Goal: Task Accomplishment & Management: Manage account settings

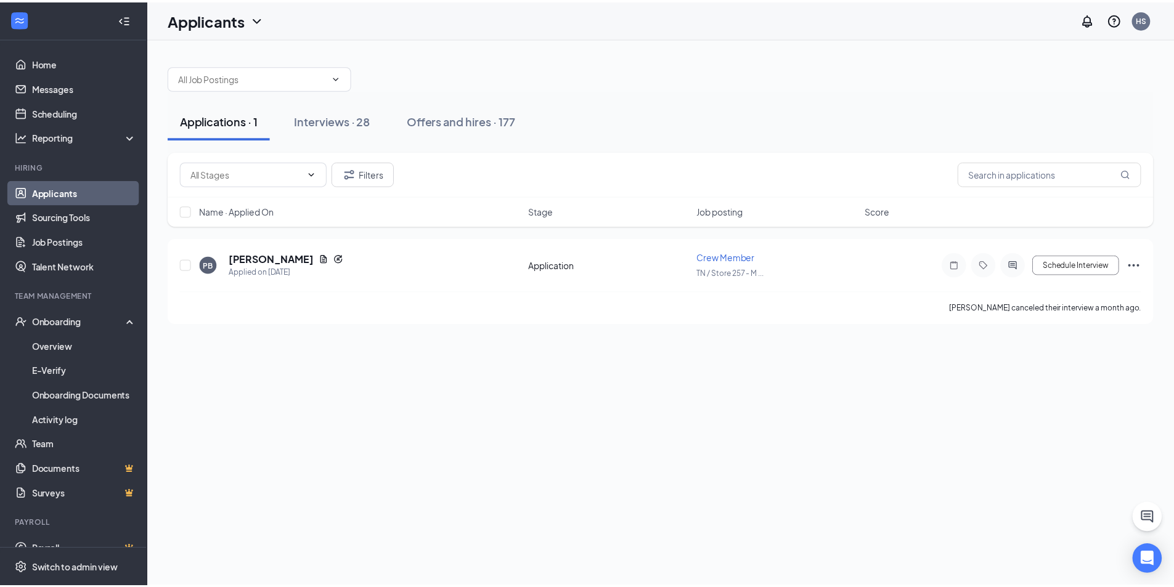
scroll to position [18, 0]
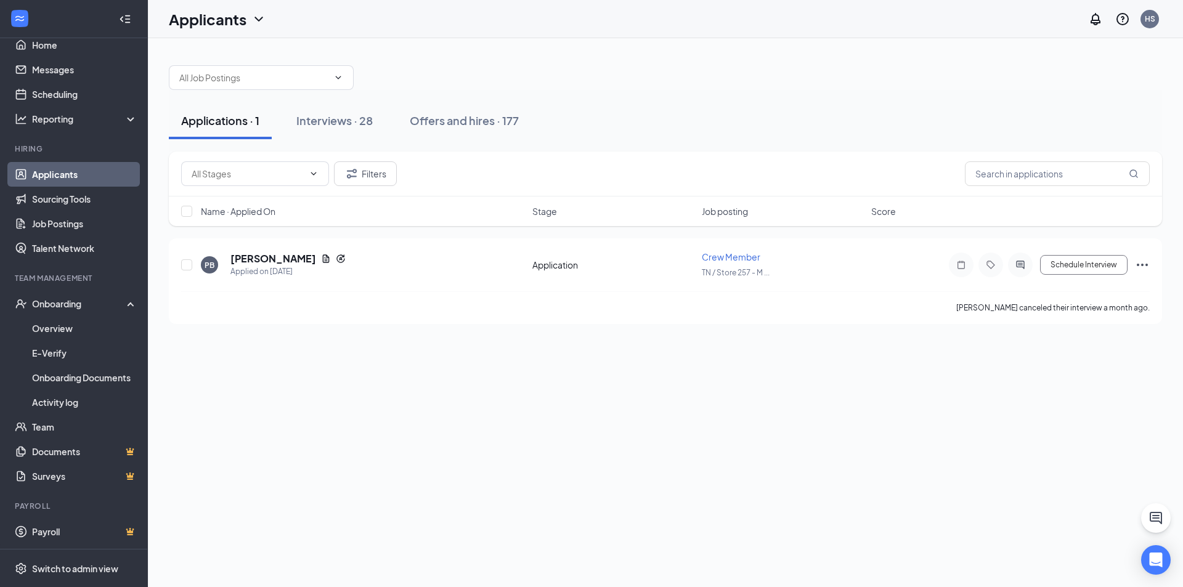
click at [66, 181] on link "Applicants" at bounding box center [84, 174] width 105 height 25
click at [1147, 270] on icon "Ellipses" at bounding box center [1142, 265] width 15 height 15
click at [1092, 474] on p "Mark as inactive" at bounding box center [1087, 470] width 106 height 12
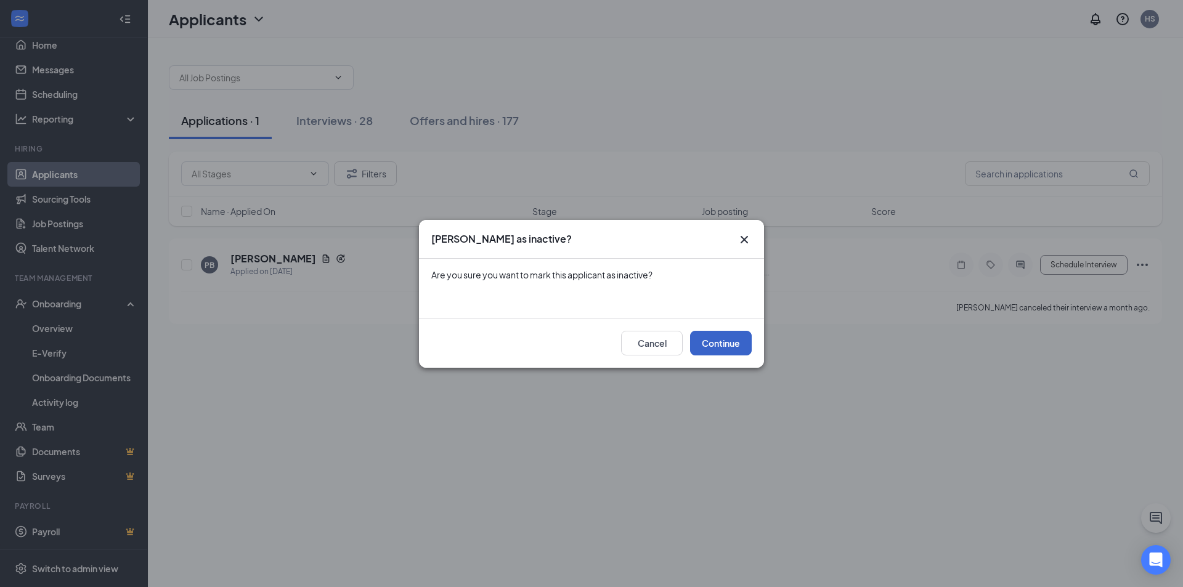
click at [718, 347] on button "Continue" at bounding box center [721, 343] width 62 height 25
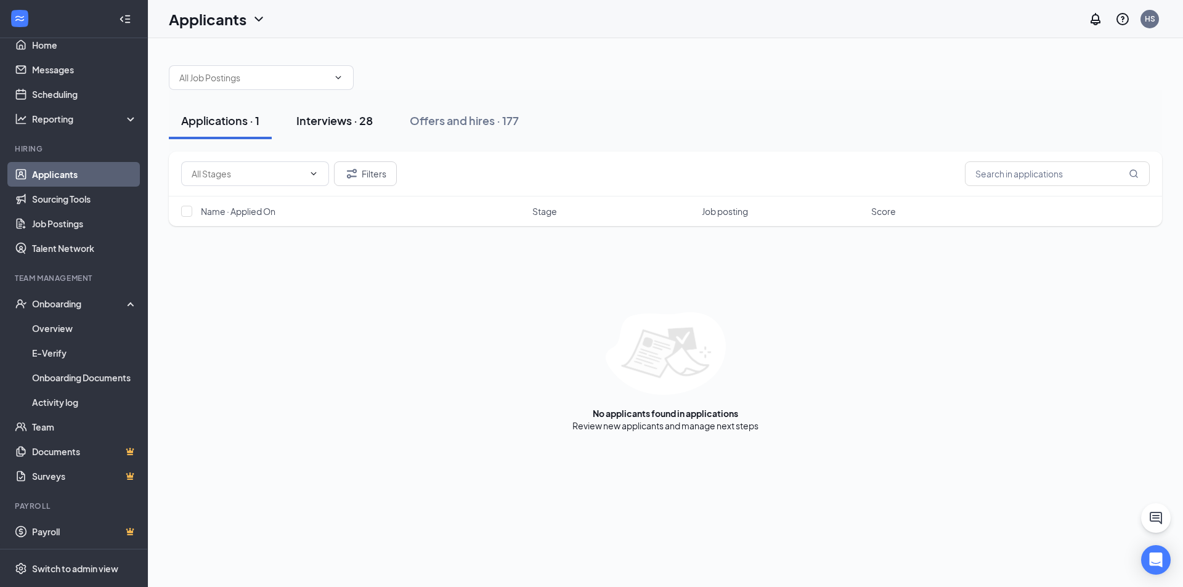
click at [342, 123] on div "Interviews · 28" at bounding box center [334, 120] width 76 height 15
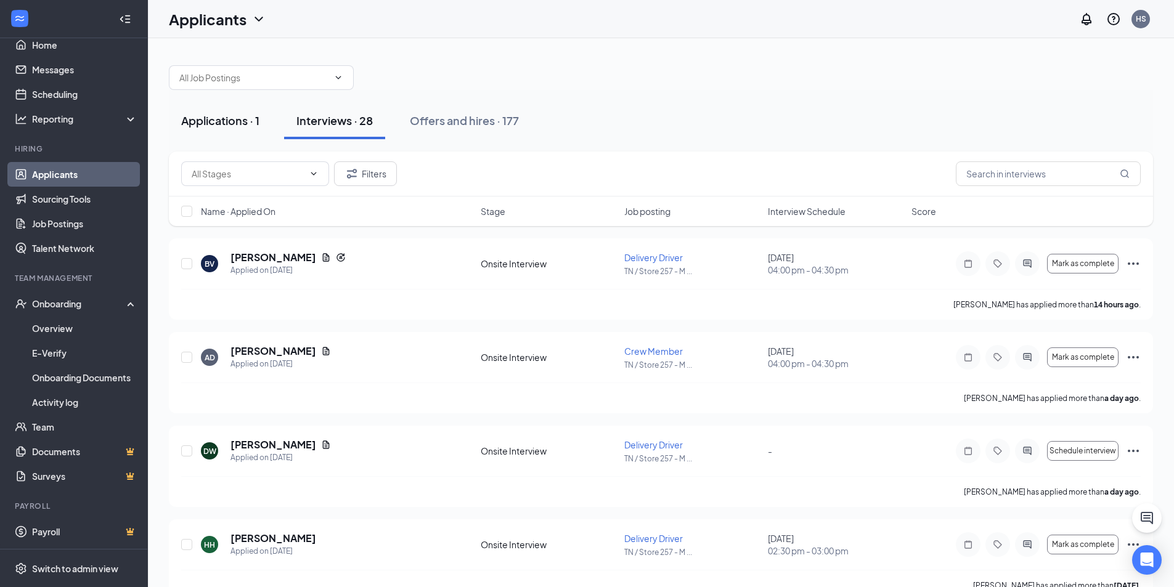
click at [250, 121] on div "Applications · 1" at bounding box center [220, 120] width 78 height 15
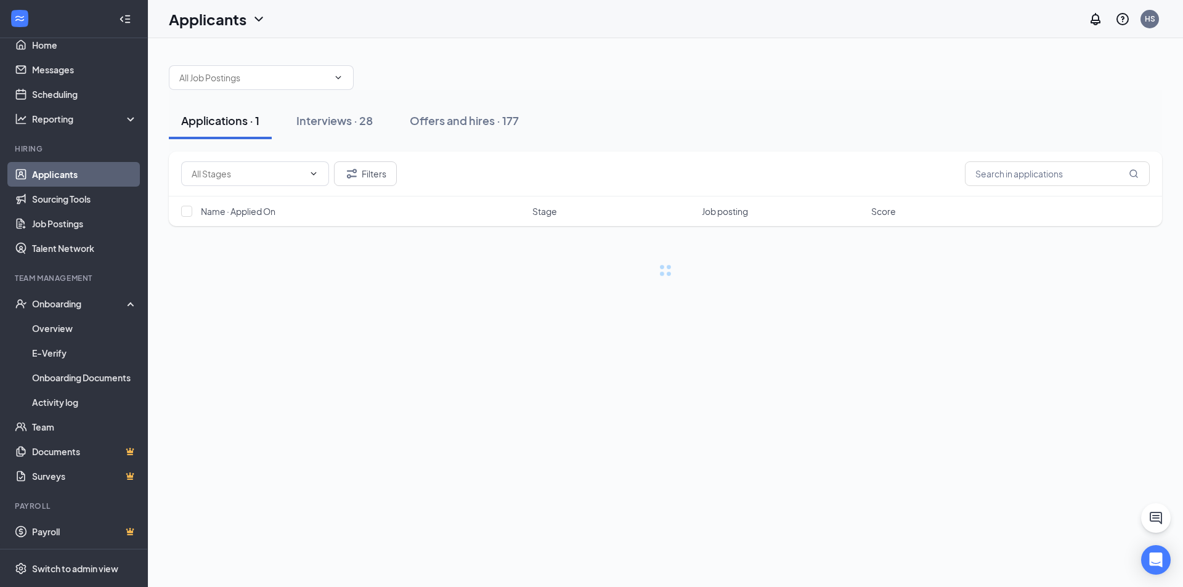
click at [250, 121] on div "Applications · 1" at bounding box center [220, 120] width 78 height 15
click at [308, 176] on span at bounding box center [312, 174] width 12 height 10
click at [315, 173] on icon "ChevronDown" at bounding box center [314, 174] width 10 height 10
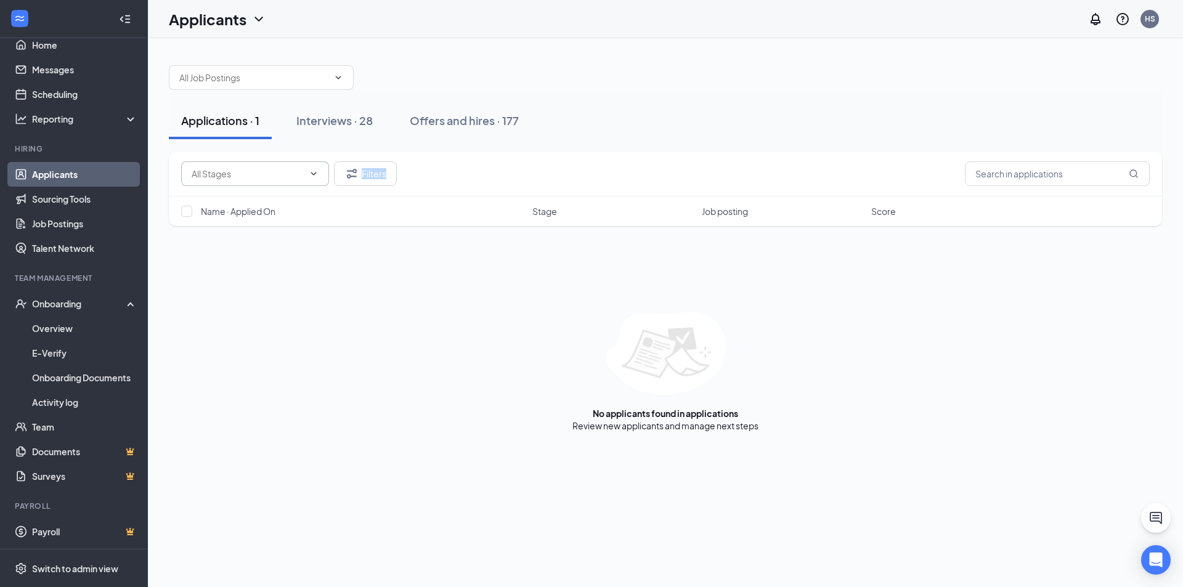
click at [315, 173] on icon "ChevronDown" at bounding box center [314, 174] width 10 height 10
click at [186, 214] on input "checkbox" at bounding box center [186, 211] width 11 height 11
drag, startPoint x: 186, startPoint y: 214, endPoint x: 273, endPoint y: 197, distance: 88.5
click at [188, 214] on input "checkbox" at bounding box center [186, 211] width 11 height 11
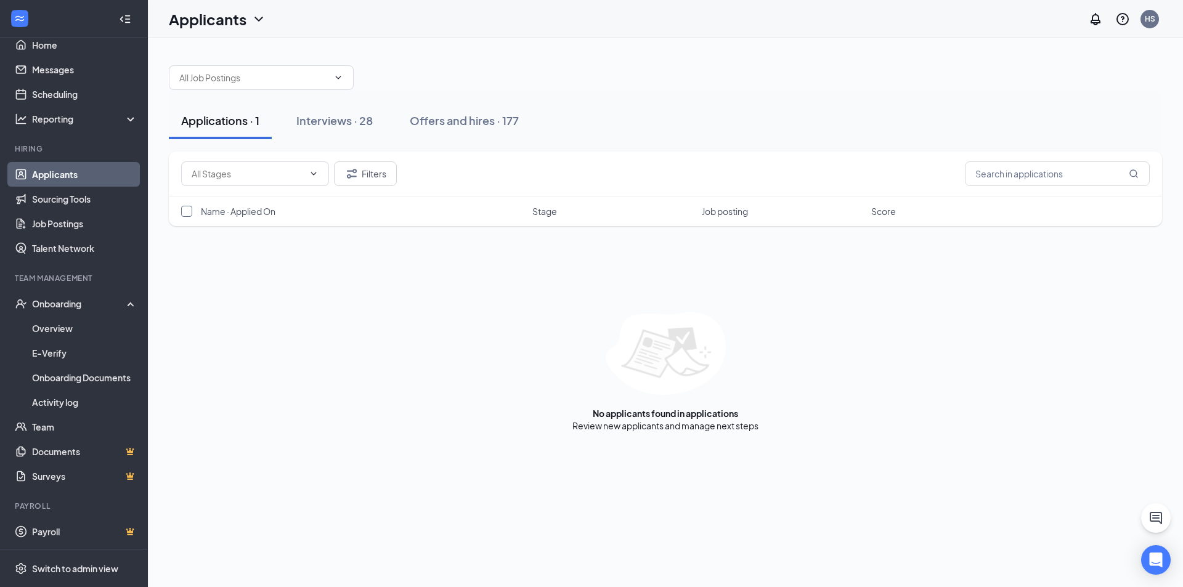
checkbox input "false"
click at [323, 124] on div "Interviews · 28" at bounding box center [334, 120] width 76 height 15
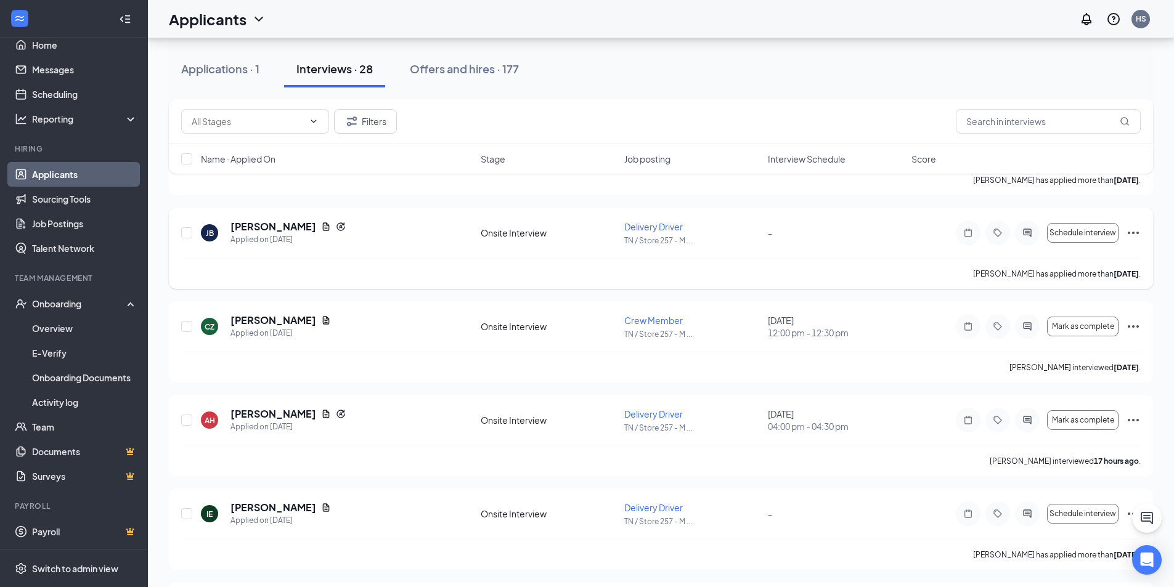
scroll to position [431, 0]
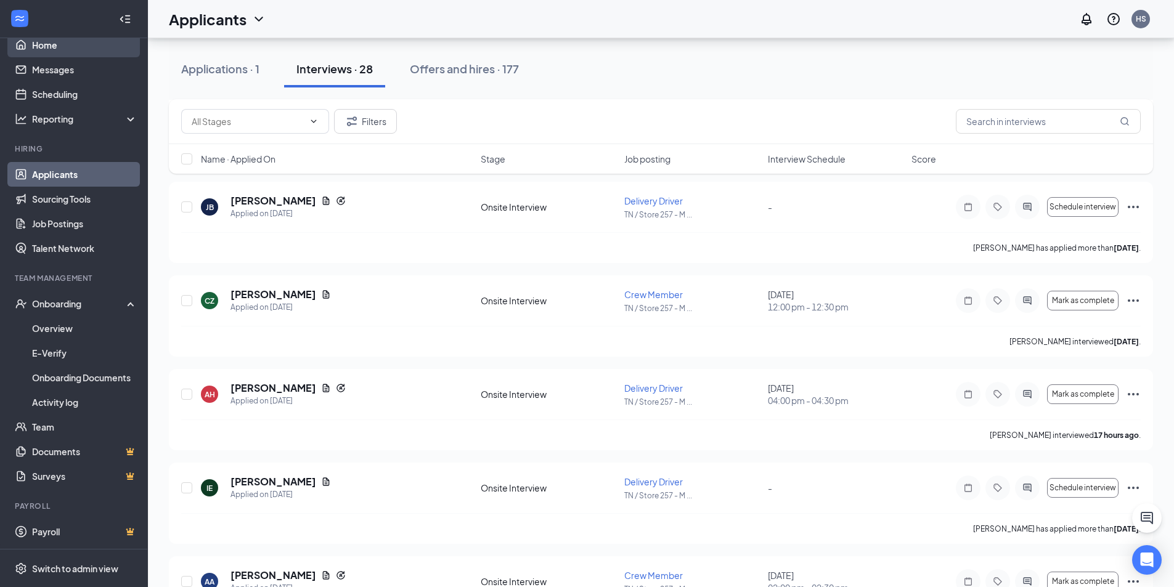
click at [58, 54] on link "Home" at bounding box center [84, 45] width 105 height 25
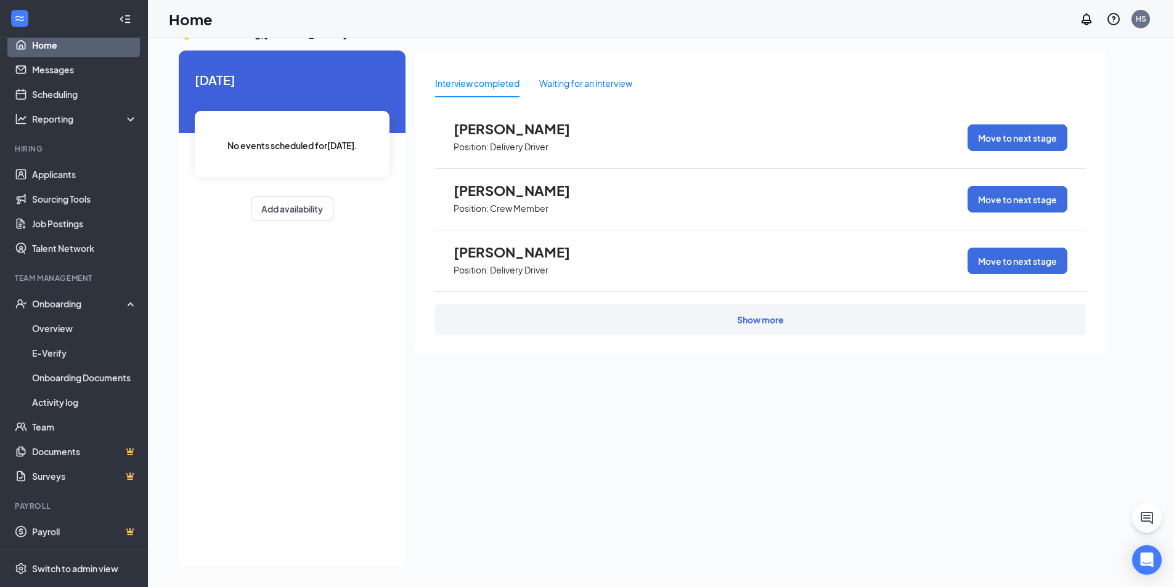
click at [572, 88] on div "Waiting for an interview" at bounding box center [585, 83] width 93 height 14
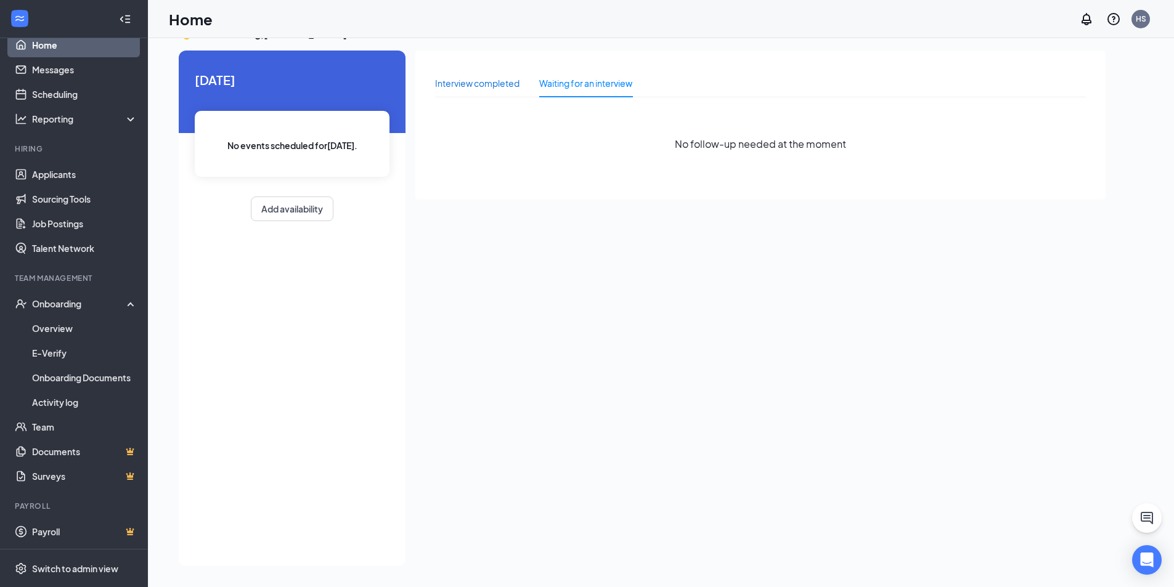
click at [489, 79] on div "Interview completed" at bounding box center [477, 83] width 84 height 14
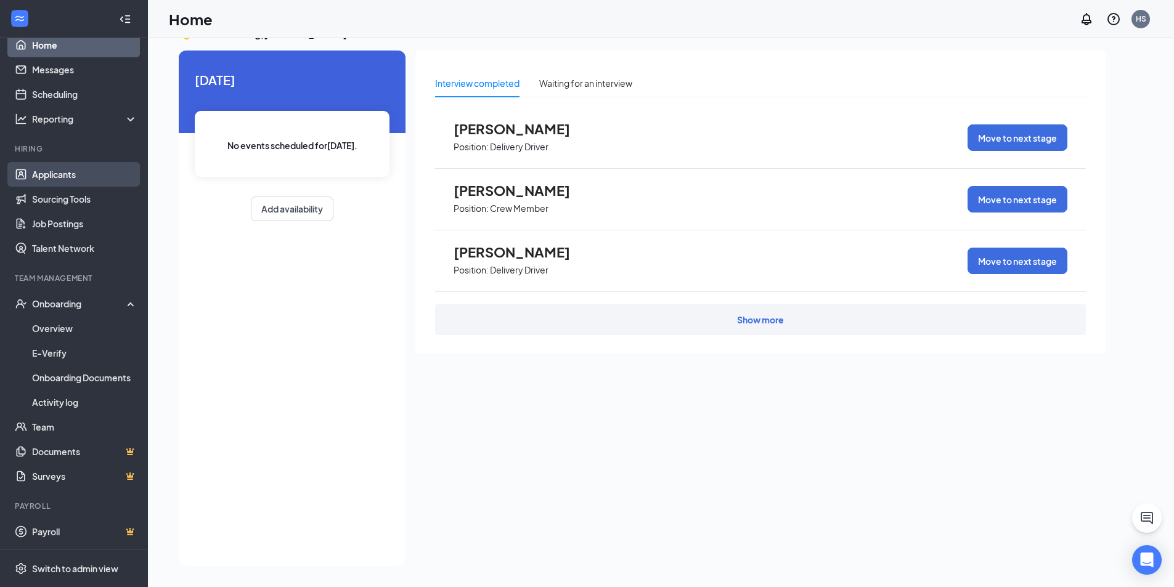
click at [69, 167] on link "Applicants" at bounding box center [84, 174] width 105 height 25
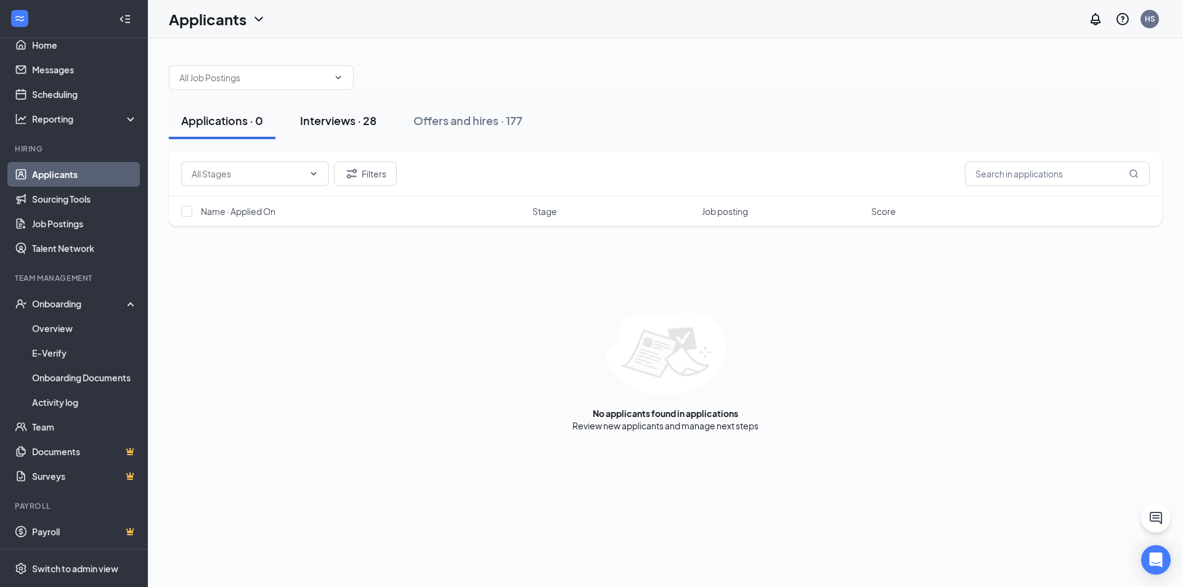
click at [359, 125] on div "Interviews · 28" at bounding box center [338, 120] width 76 height 15
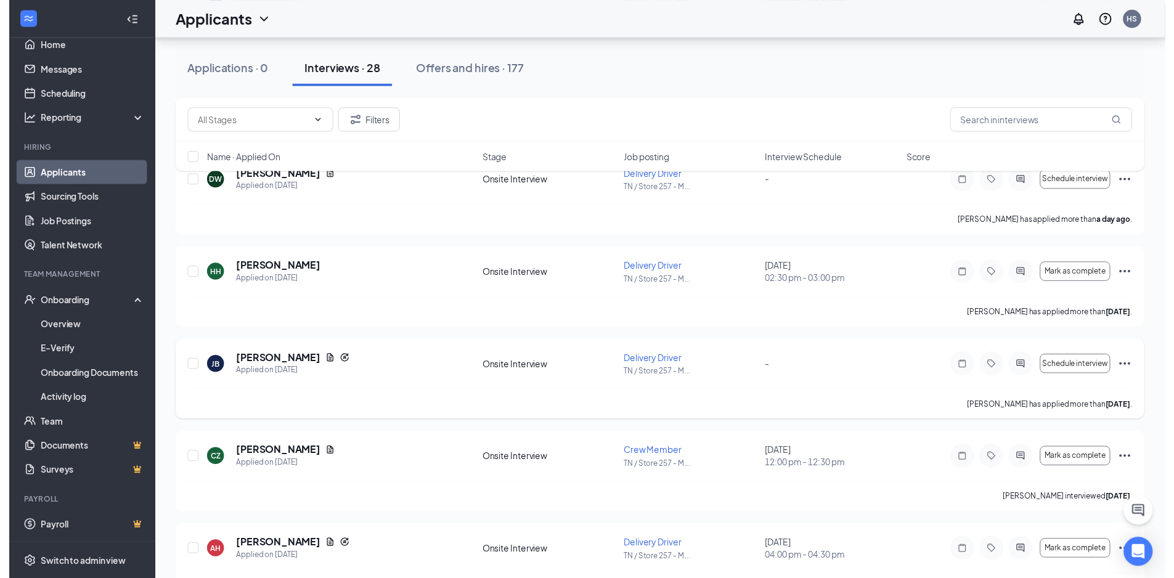
scroll to position [246, 0]
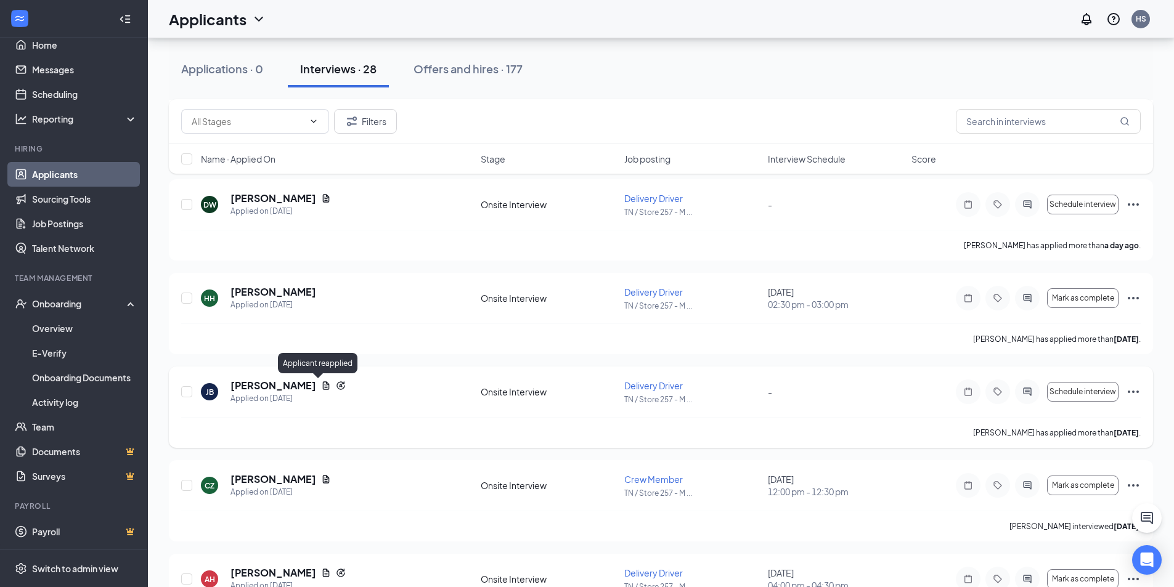
click at [336, 385] on icon "Reapply" at bounding box center [341, 386] width 10 height 10
click at [323, 384] on icon "Document" at bounding box center [326, 385] width 7 height 8
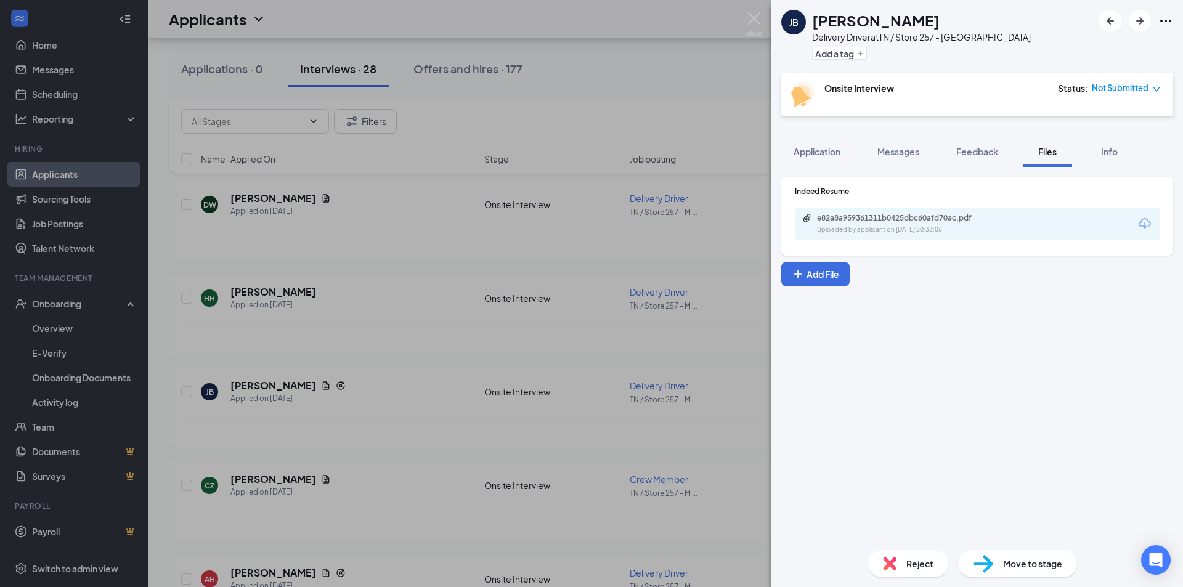
click at [928, 211] on div "e82a8a959361311b0425dbc60afd70ac.pdf Uploaded by applicant on [DATE] 20:33:06" at bounding box center [977, 224] width 365 height 33
click at [932, 218] on div "e82a8a959361311b0425dbc60afd70ac.pdf" at bounding box center [903, 218] width 173 height 10
click at [325, 189] on div "[PERSON_NAME] Delivery Driver at [GEOGRAPHIC_DATA] / Store 257 - Morristown Add…" at bounding box center [591, 293] width 1183 height 587
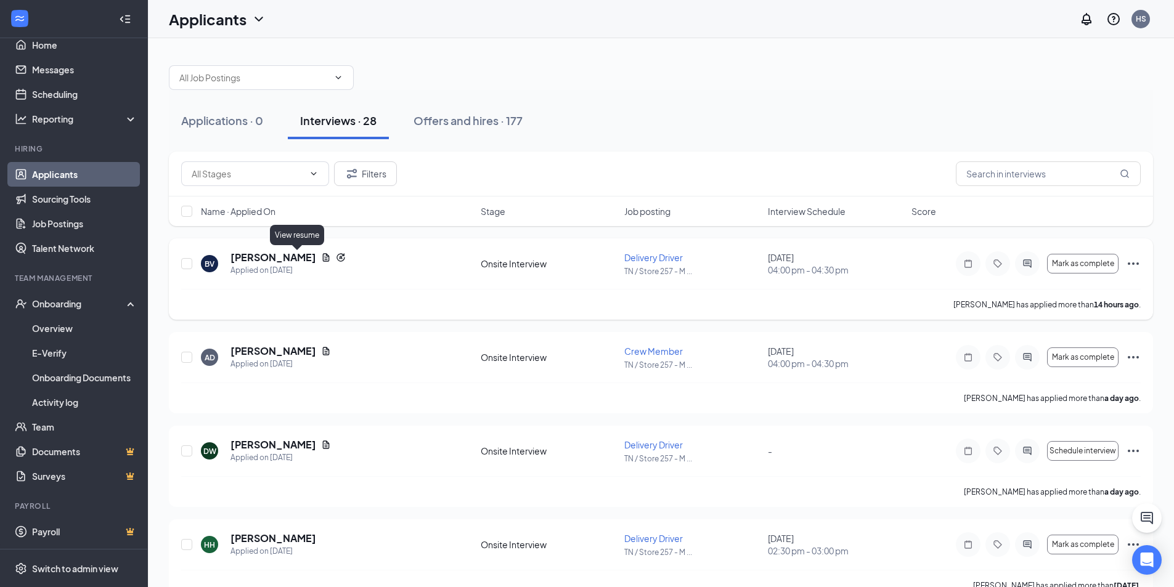
click at [321, 259] on icon "Document" at bounding box center [326, 258] width 10 height 10
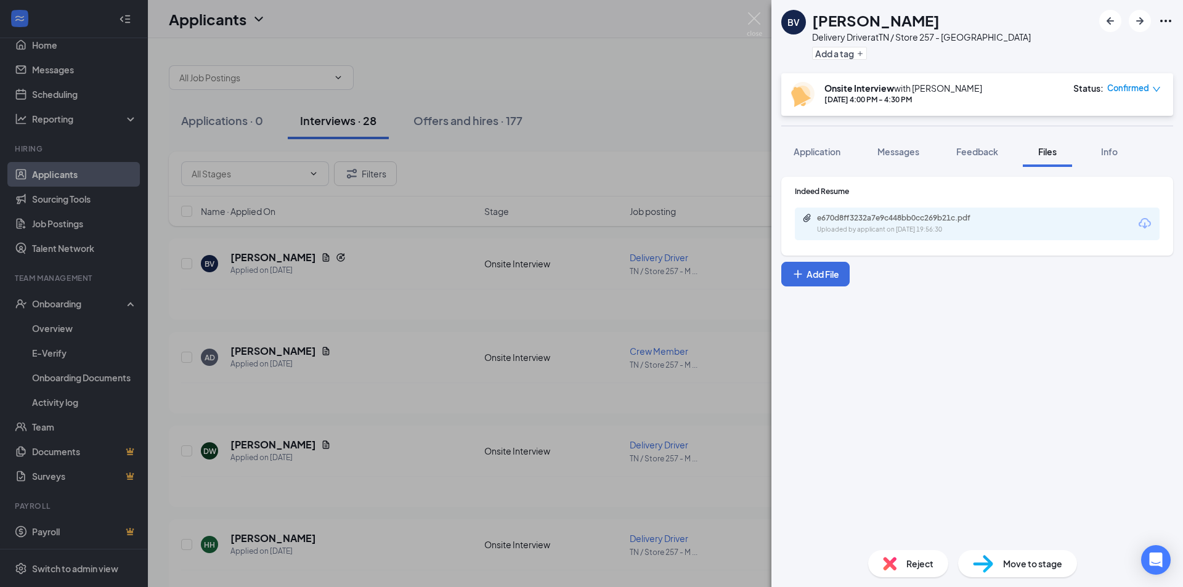
click at [864, 213] on div "e670d8ff3232a7e9c448bb0cc269b21c.pdf Uploaded by applicant on [DATE] 19:56:30" at bounding box center [977, 224] width 365 height 33
click at [866, 221] on div "e670d8ff3232a7e9c448bb0cc269b21c.pdf" at bounding box center [903, 218] width 173 height 10
click at [433, 263] on div "BV [PERSON_NAME] Delivery Driver at [GEOGRAPHIC_DATA] / Store 257 - Morristown …" at bounding box center [591, 293] width 1183 height 587
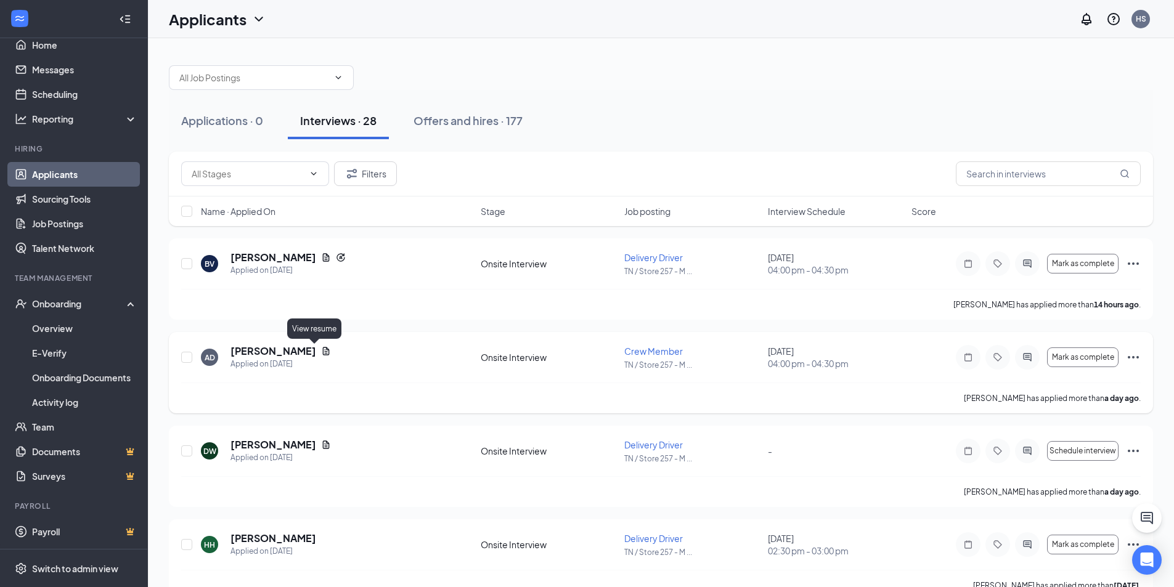
click at [321, 350] on icon "Document" at bounding box center [326, 351] width 10 height 10
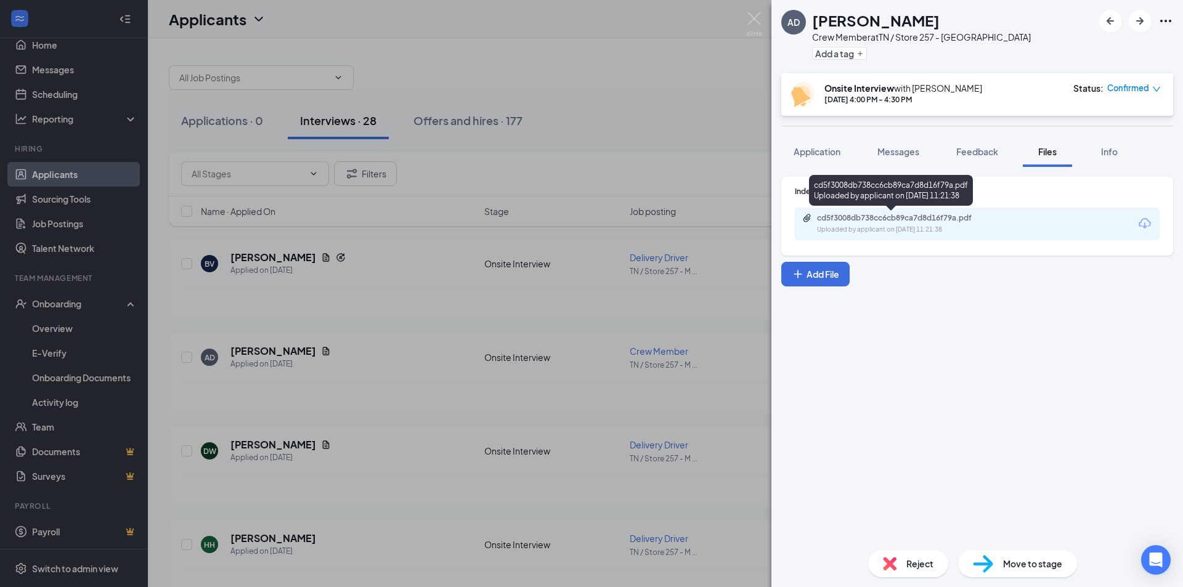
click at [846, 218] on div "cd5f3008db738cc6cb89ca7d8d16f79a.pdf" at bounding box center [903, 218] width 173 height 10
click at [339, 230] on div "AD [PERSON_NAME] Crew Member at [GEOGRAPHIC_DATA] / Store 257 - Morristown Add …" at bounding box center [591, 293] width 1183 height 587
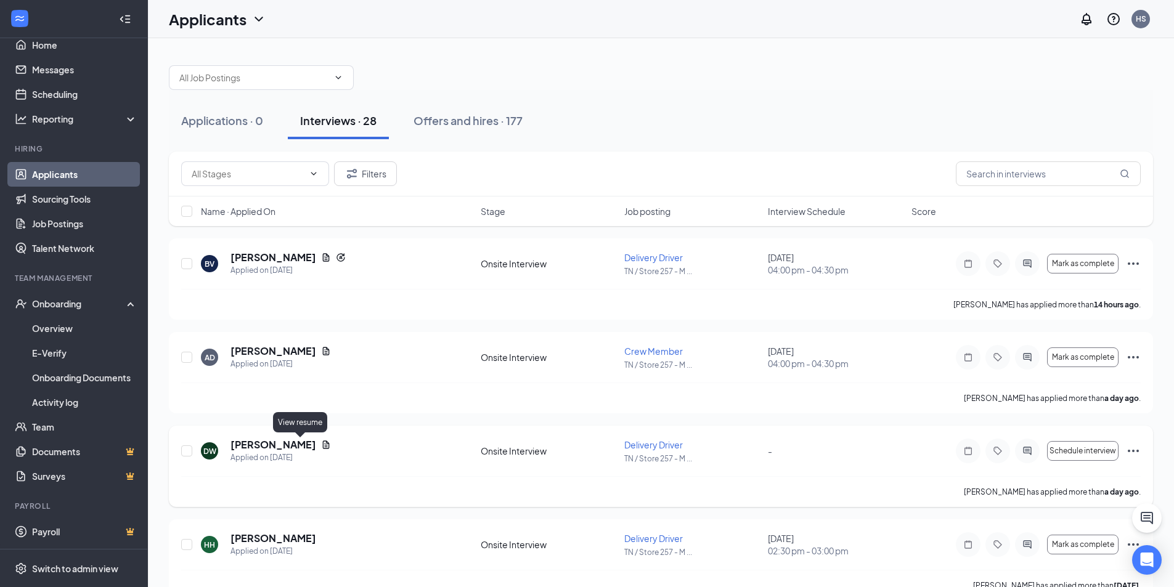
click at [323, 447] on icon "Document" at bounding box center [326, 445] width 7 height 8
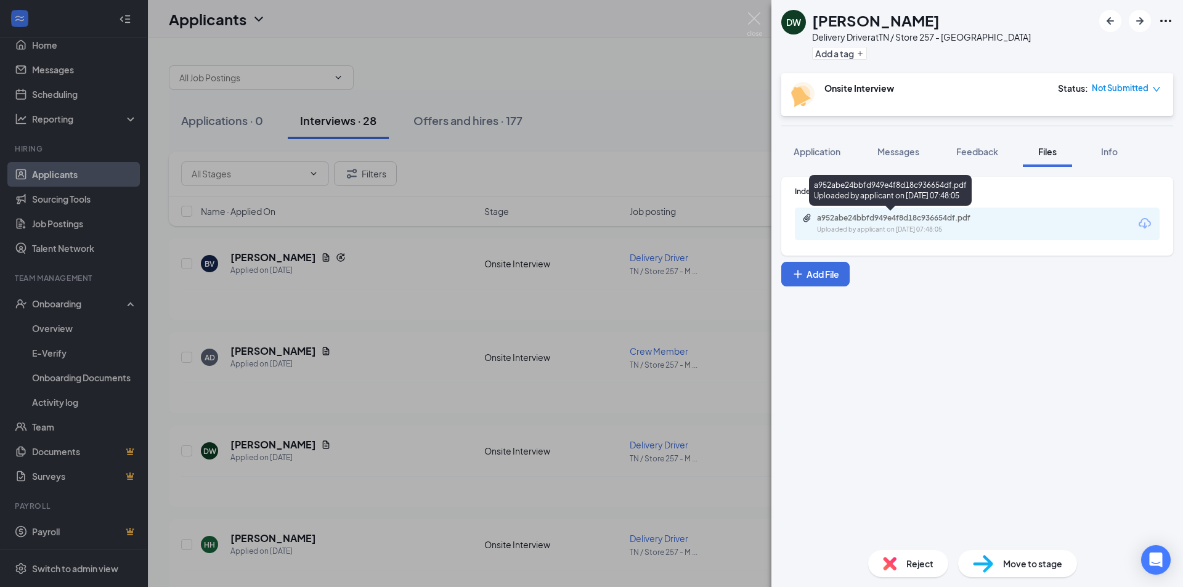
click at [901, 215] on div "a952abe24bbfd949e4f8d18c936654df.pdf" at bounding box center [903, 218] width 173 height 10
